Goal: Information Seeking & Learning: Learn about a topic

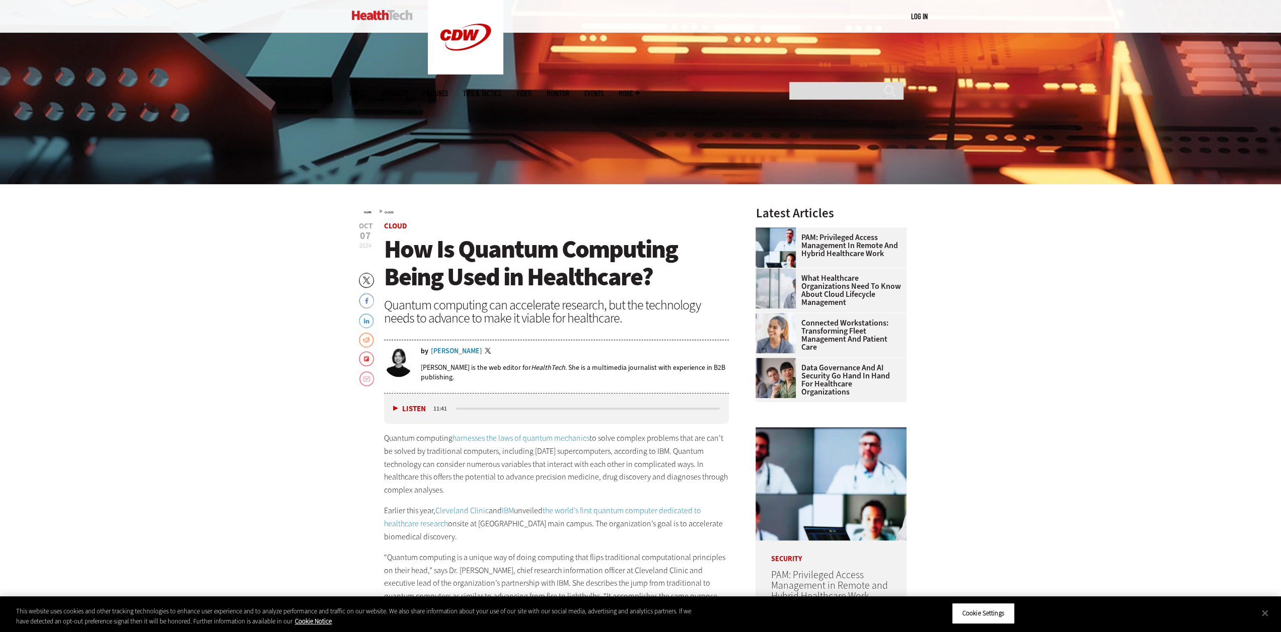
scroll to position [403, 0]
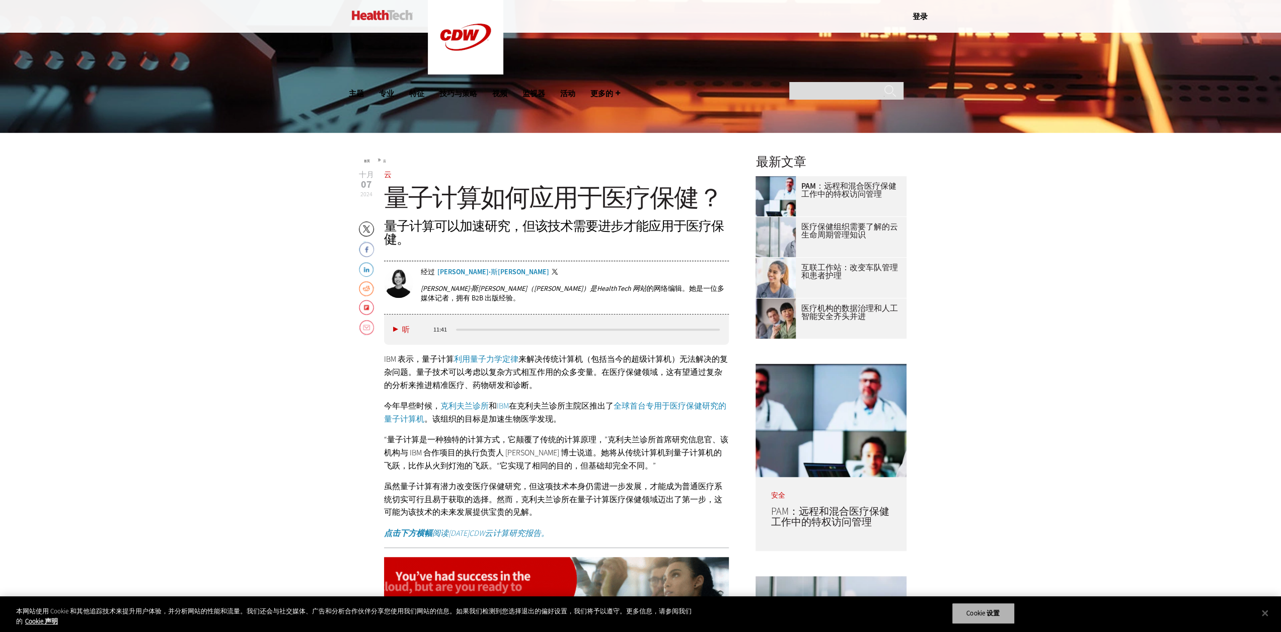
click at [1003, 619] on button "Cookie 设置" at bounding box center [983, 613] width 63 height 21
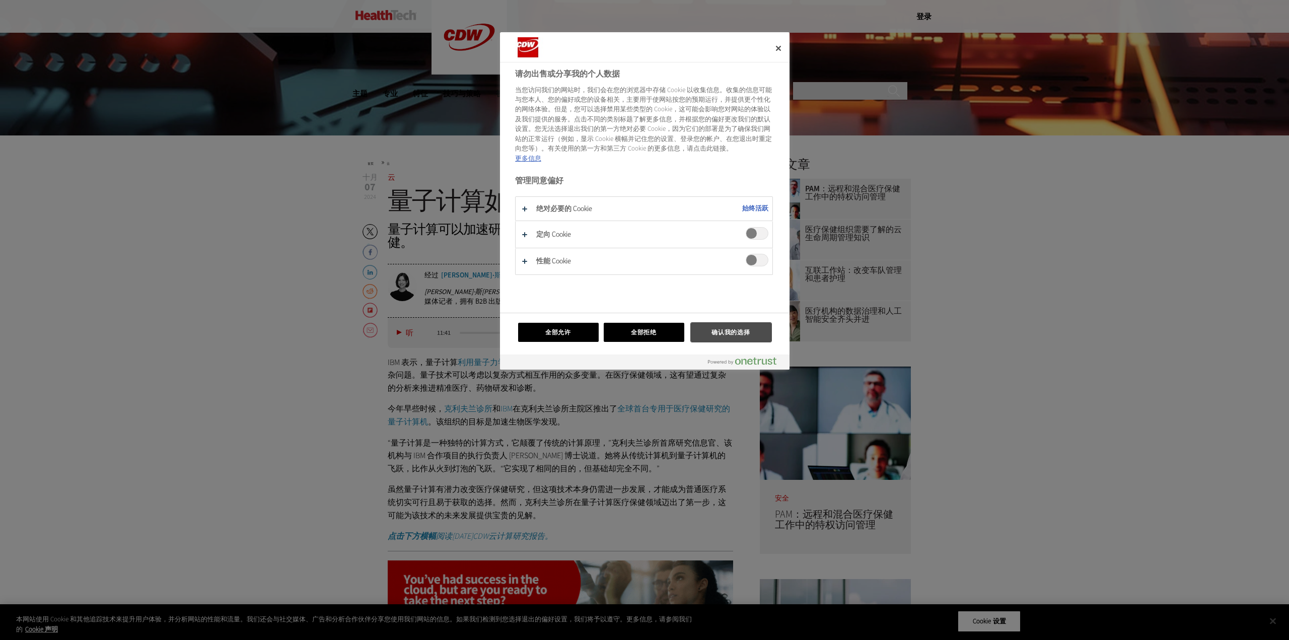
click at [729, 329] on font "确认我的选择" at bounding box center [730, 332] width 39 height 8
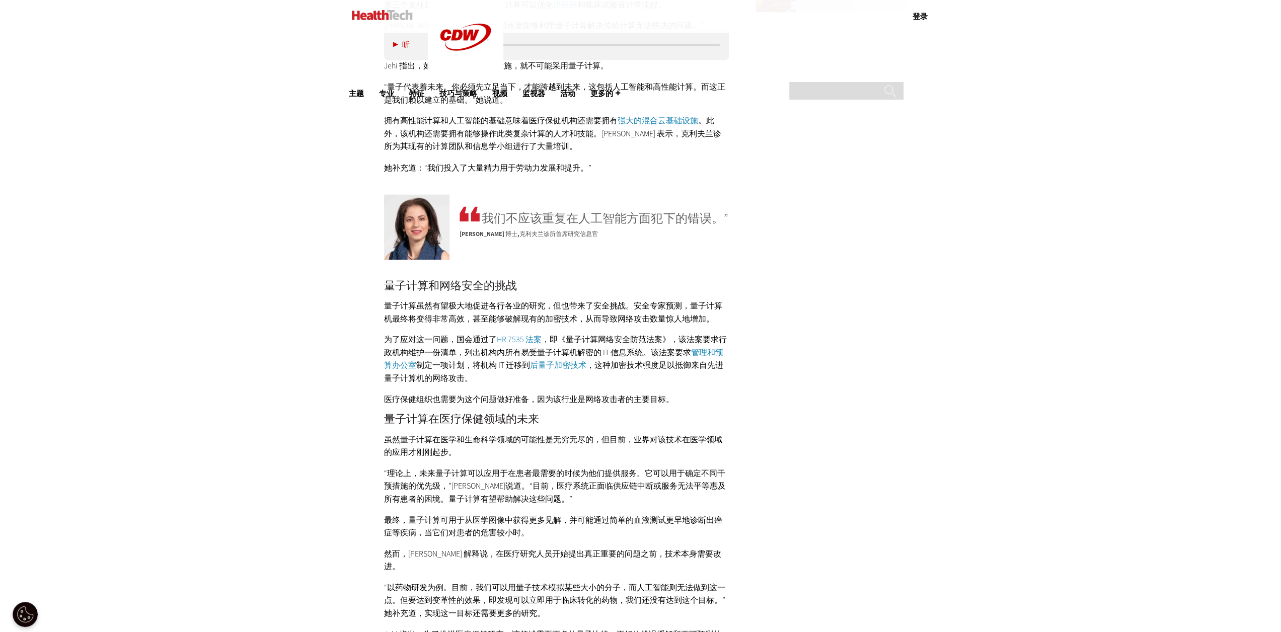
scroll to position [1762, 0]
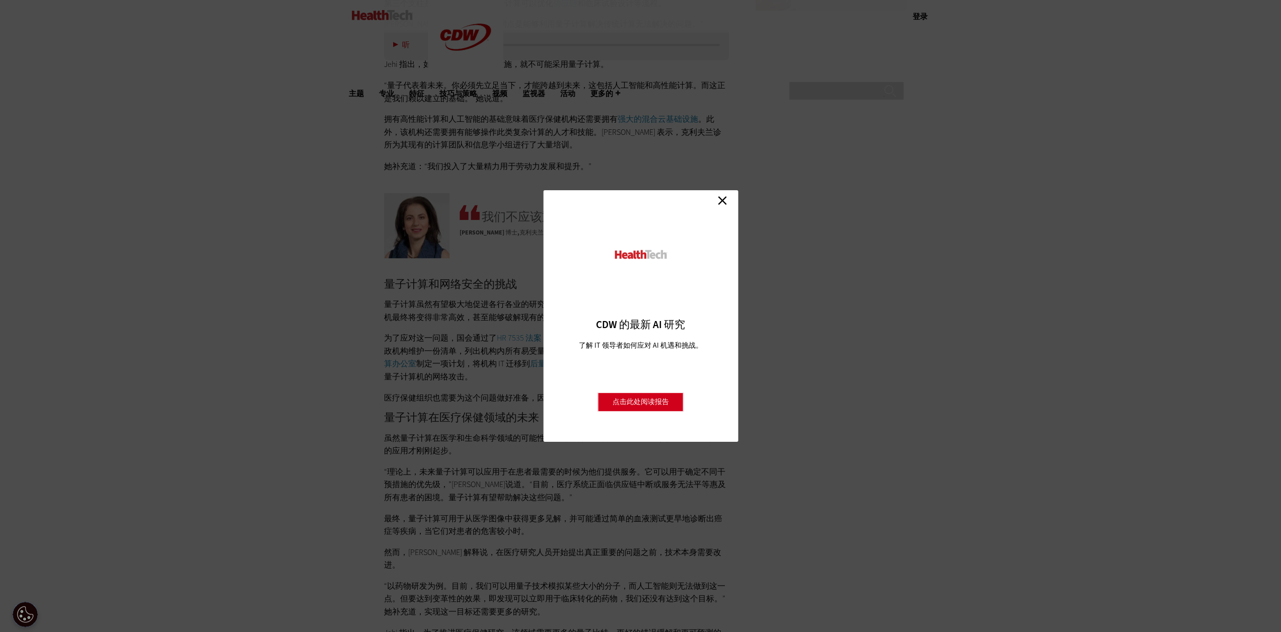
click at [725, 202] on link "关闭" at bounding box center [722, 200] width 15 height 15
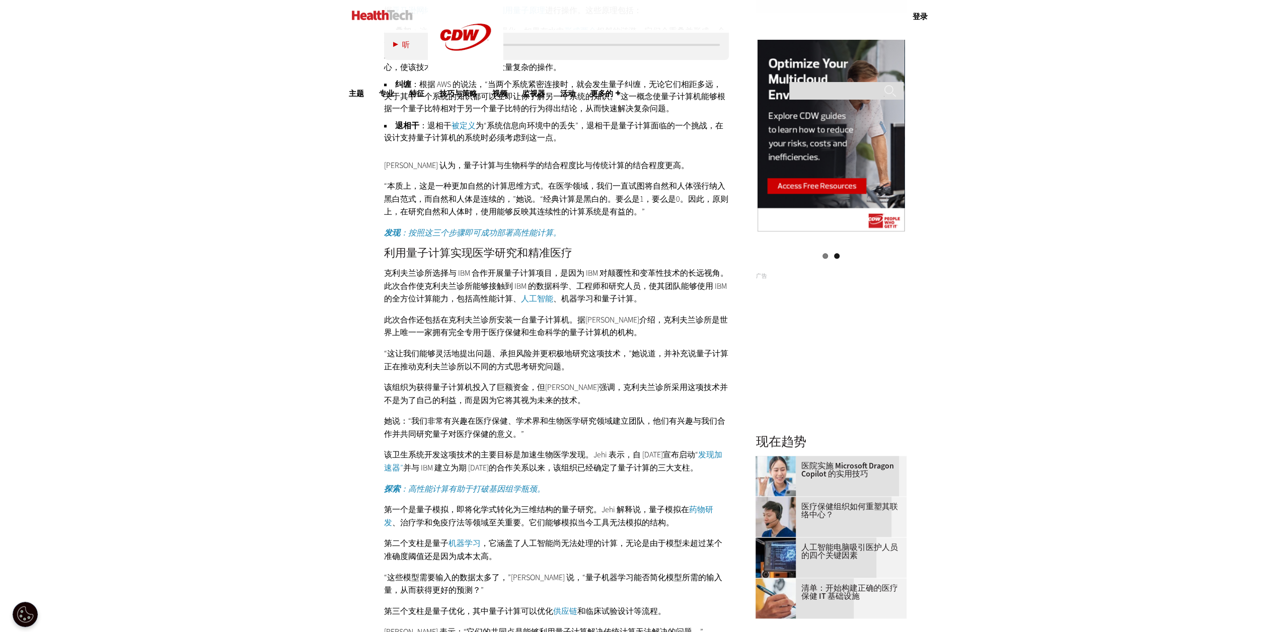
scroll to position [1158, 0]
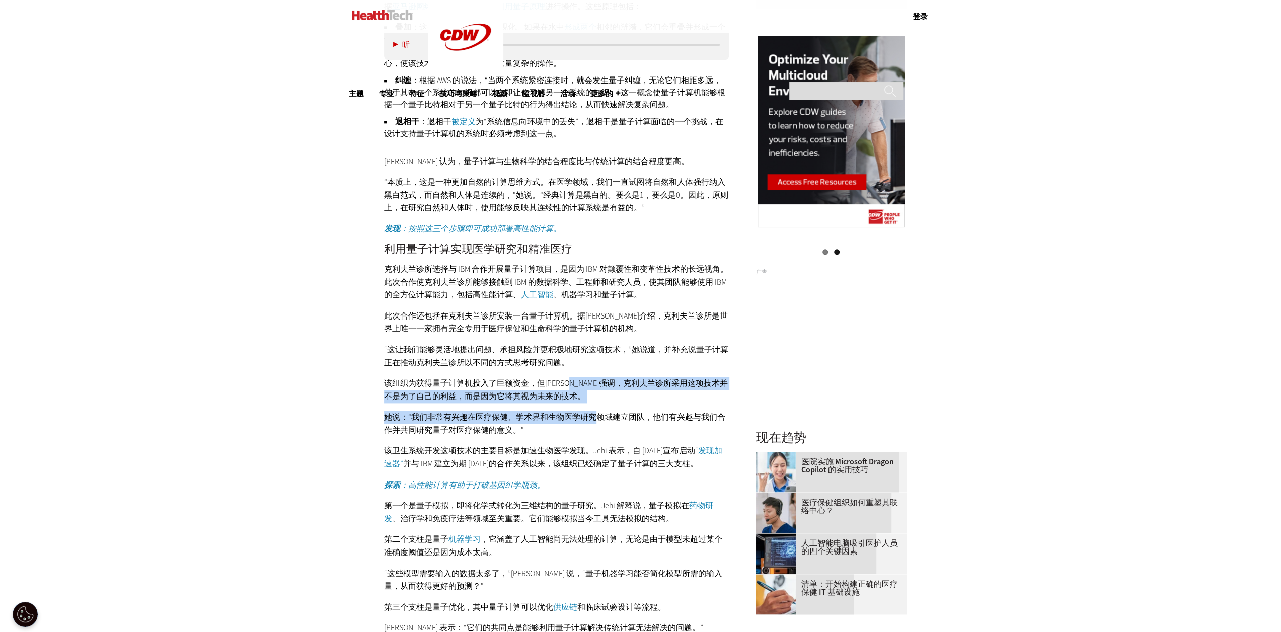
drag, startPoint x: 595, startPoint y: 383, endPoint x: 594, endPoint y: 415, distance: 31.7
click at [594, 415] on div "量子计算与传统计算相比如何？ 传统计算基于 确定性计算 。本质上，1和0，或者 说比特 ，被转换成特定的输出。量子计算基于 概率计算 。 “每个计算单元，或者…" at bounding box center [556, 327] width 345 height 897
click at [594, 415] on font "她说：“我们非常有兴趣在医疗保健、学术界和生物医学研究领域建立团队，他们有兴趣与我们合作并共同研究量子对医疗保健的意义。”" at bounding box center [554, 424] width 341 height 24
drag, startPoint x: 593, startPoint y: 381, endPoint x: 598, endPoint y: 418, distance: 37.7
click at [598, 418] on div "量子计算与传统计算相比如何？ 传统计算基于 确定性计算 。本质上，1和0，或者 说比特 ，被转换成特定的输出。量子计算基于 概率计算 。 “每个计算单元，或者…" at bounding box center [556, 327] width 345 height 897
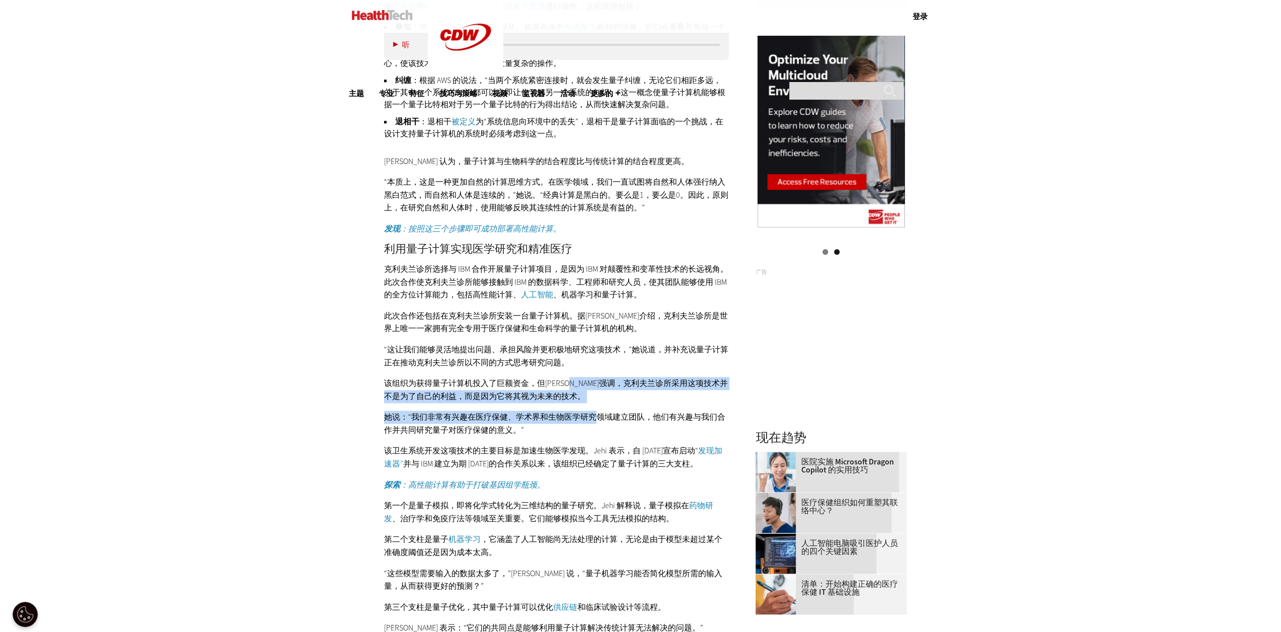
click at [598, 418] on font "她说：“我们非常有兴趣在医疗保健、学术界和生物医学研究领域建立团队，他们有兴趣与我们合作并共同研究量子对医疗保健的意义。”" at bounding box center [554, 424] width 341 height 24
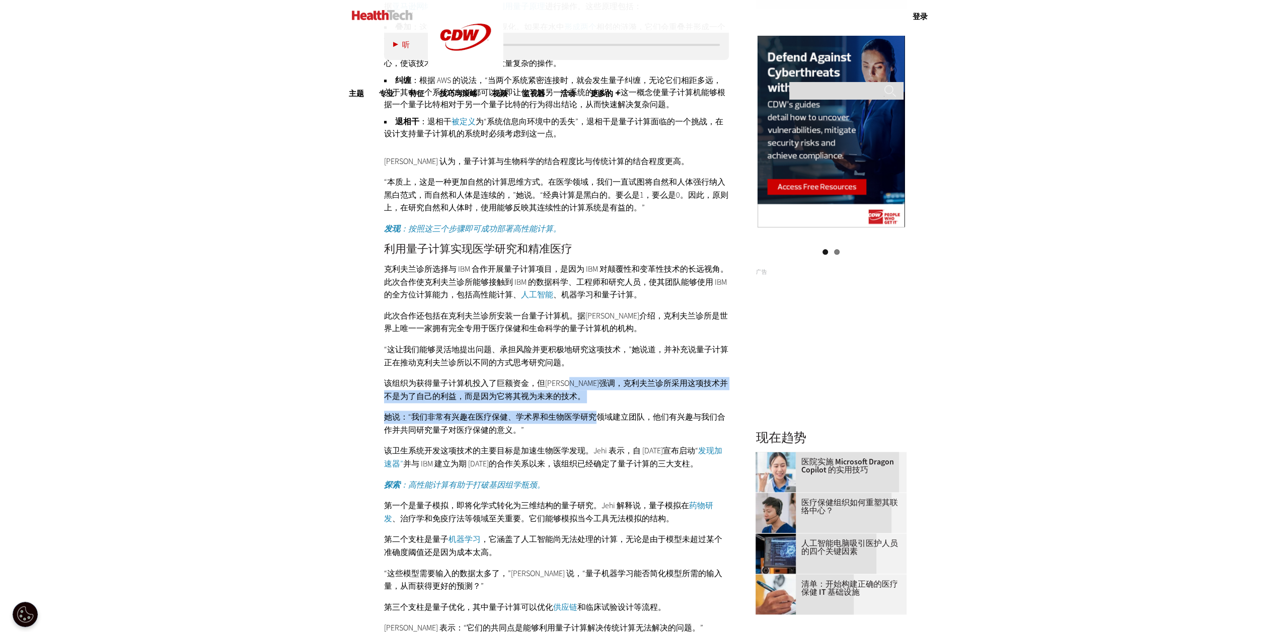
drag, startPoint x: 595, startPoint y: 383, endPoint x: 595, endPoint y: 417, distance: 33.7
click at [595, 417] on div "量子计算与传统计算相比如何？ 传统计算基于 确定性计算 。本质上，1和0，或者 说比特 ，被转换成特定的输出。量子计算基于 概率计算 。 “每个计算单元，或者…" at bounding box center [556, 327] width 345 height 897
click at [595, 417] on font "她说：“我们非常有兴趣在医疗保健、学术界和生物医学研究领域建立团队，他们有兴趣与我们合作并共同研究量子对医疗保健的意义。”" at bounding box center [554, 424] width 341 height 24
drag, startPoint x: 592, startPoint y: 383, endPoint x: 594, endPoint y: 410, distance: 27.8
click at [594, 410] on div "量子计算与传统计算相比如何？ 传统计算基于 确定性计算 。本质上，1和0，或者 说比特 ，被转换成特定的输出。量子计算基于 概率计算 。 “每个计算单元，或者…" at bounding box center [556, 327] width 345 height 897
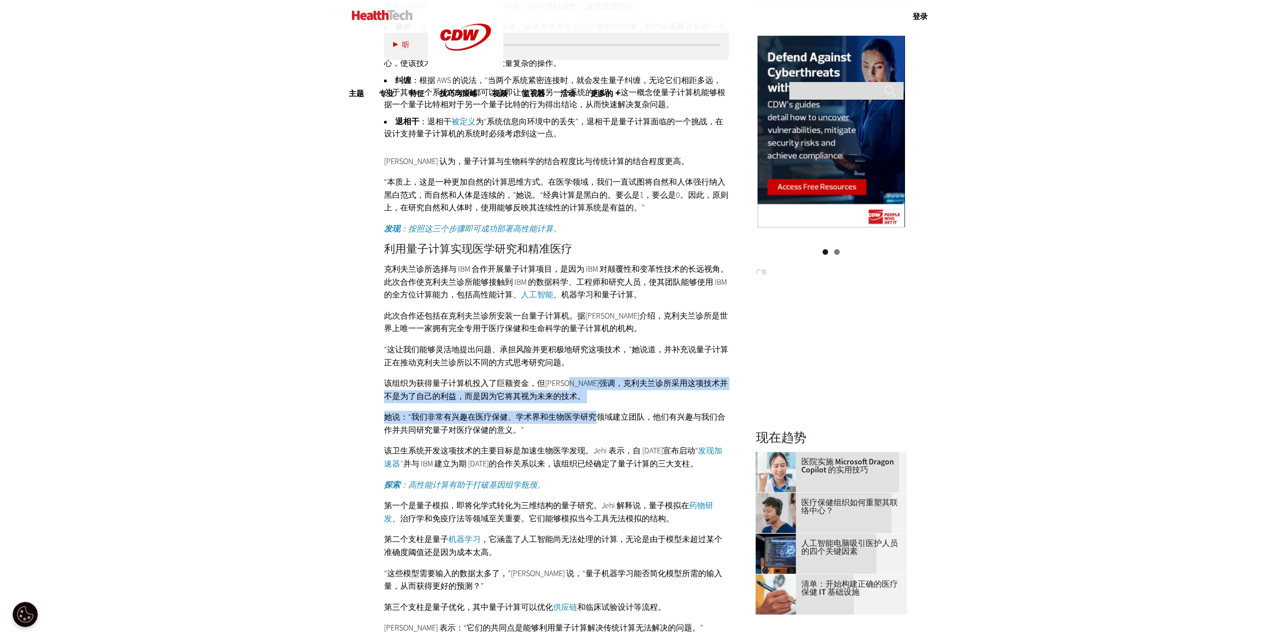
click at [594, 412] on font "她说：“我们非常有兴趣在医疗保健、学术界和生物医学研究领域建立团队，他们有兴趣与我们合作并共同研究量子对医疗保健的意义。”" at bounding box center [554, 424] width 341 height 24
drag, startPoint x: 595, startPoint y: 382, endPoint x: 595, endPoint y: 420, distance: 37.8
click at [595, 420] on div "量子计算与传统计算相比如何？ 传统计算基于 确定性计算 。本质上，1和0，或者 说比特 ，被转换成特定的输出。量子计算基于 概率计算 。 “每个计算单元，或者…" at bounding box center [556, 327] width 345 height 897
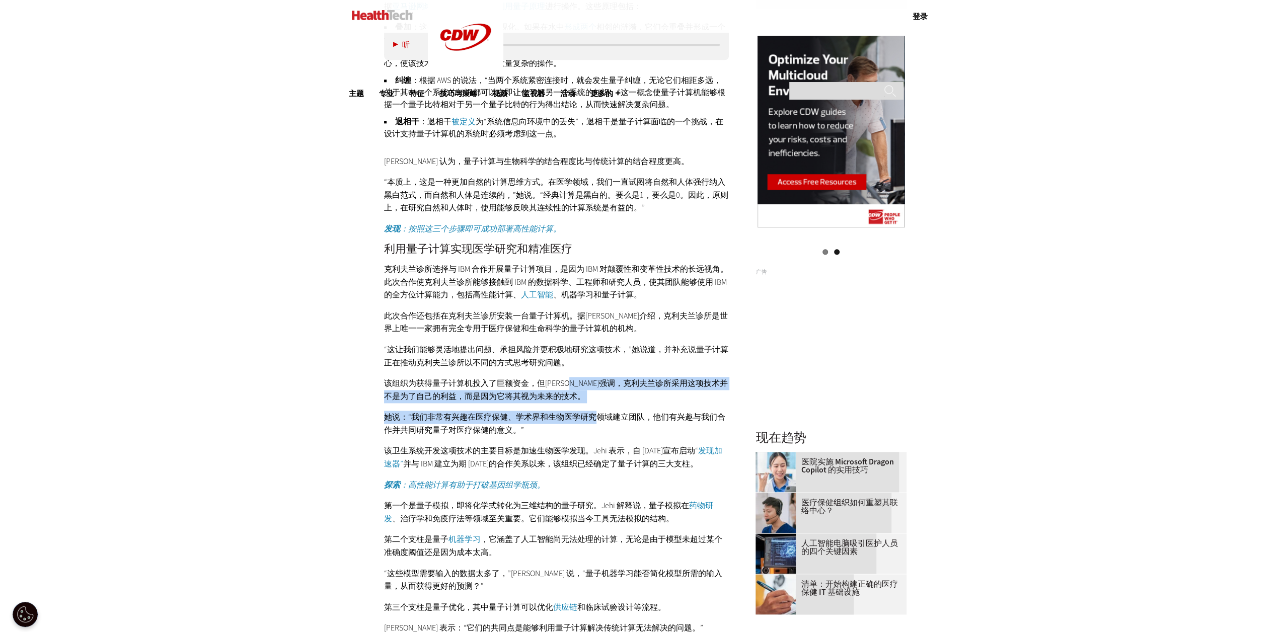
click at [595, 419] on font "她说：“我们非常有兴趣在医疗保健、学术界和生物医学研究领域建立团队，他们有兴趣与我们合作并共同研究量子对医疗保健的意义。”" at bounding box center [554, 424] width 341 height 24
drag, startPoint x: 589, startPoint y: 417, endPoint x: 587, endPoint y: 380, distance: 37.8
click at [587, 380] on div "量子计算与传统计算相比如何？ 传统计算基于 确定性计算 。本质上，1和0，或者 说比特 ，被转换成特定的输出。量子计算基于 概率计算 。 “每个计算单元，或者…" at bounding box center [556, 327] width 345 height 897
click at [587, 380] on font "该组织为获得量子计算机投入了巨额资金，但[PERSON_NAME]强调，克利夫兰诊所采用这项技术并不是为了自己的利益，而是因为它将其视为未来的技术。" at bounding box center [556, 390] width 344 height 24
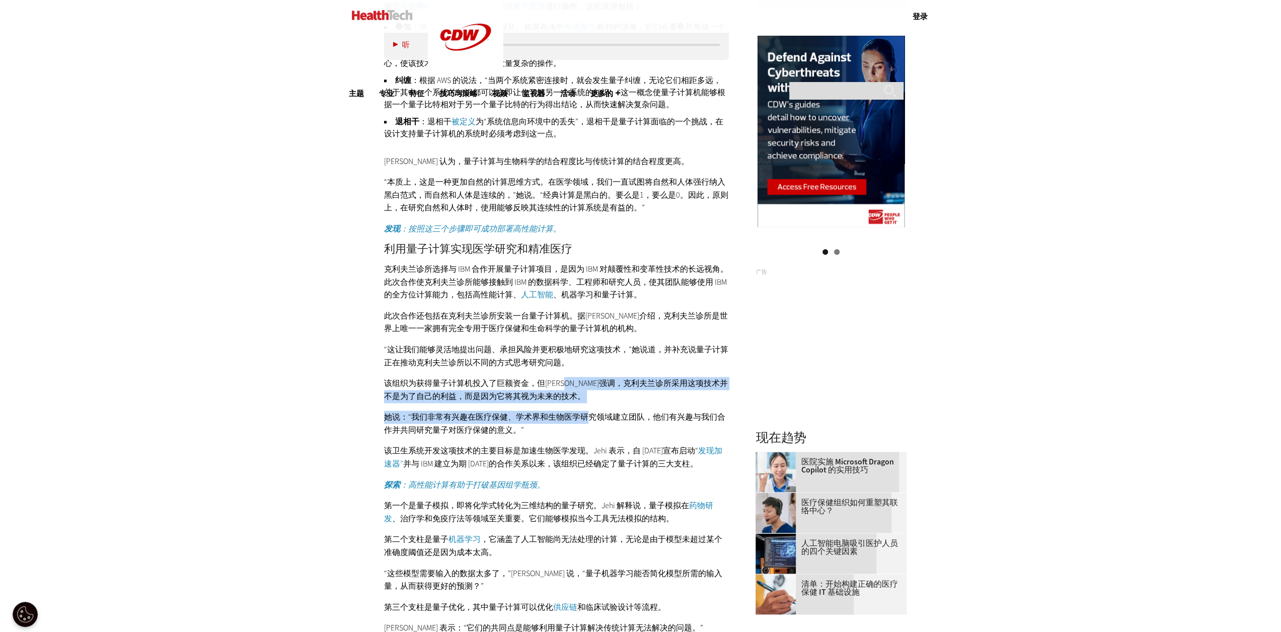
drag, startPoint x: 587, startPoint y: 380, endPoint x: 588, endPoint y: 413, distance: 33.7
click at [588, 413] on div "量子计算与传统计算相比如何？ 传统计算基于 确定性计算 。本质上，1和0，或者 说比特 ，被转换成特定的输出。量子计算基于 概率计算 。 “每个计算单元，或者…" at bounding box center [556, 327] width 345 height 897
click at [588, 413] on font "她说：“我们非常有兴趣在医疗保健、学术界和生物医学研究领域建立团队，他们有兴趣与我们合作并共同研究量子对医疗保健的意义。”" at bounding box center [554, 424] width 341 height 24
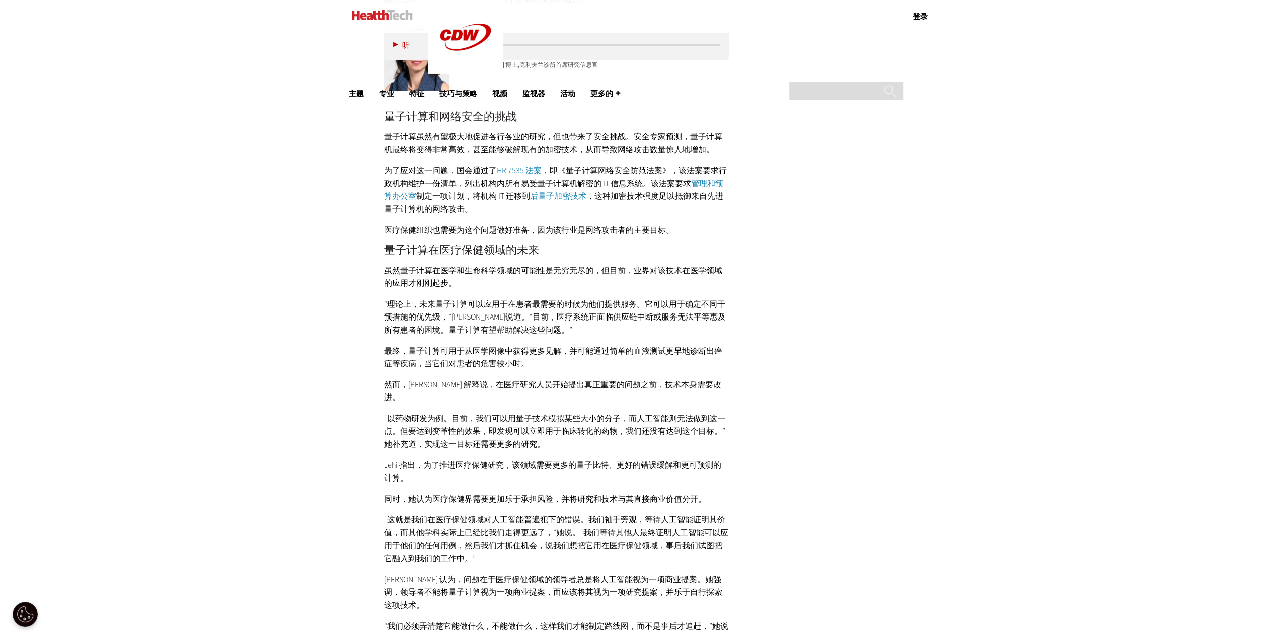
scroll to position [1927, 0]
